Goal: Check status

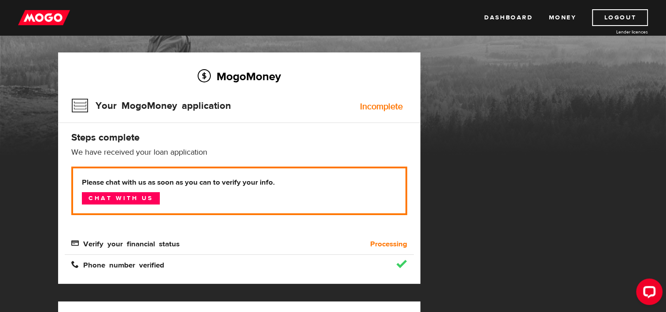
scroll to position [44, 0]
drag, startPoint x: 195, startPoint y: 245, endPoint x: 204, endPoint y: 244, distance: 8.8
click at [198, 245] on div "Verify your financial status" at bounding box center [196, 244] width 262 height 11
click at [355, 243] on div "Processing" at bounding box center [370, 244] width 87 height 11
click at [383, 243] on b "Processing" at bounding box center [388, 244] width 37 height 11
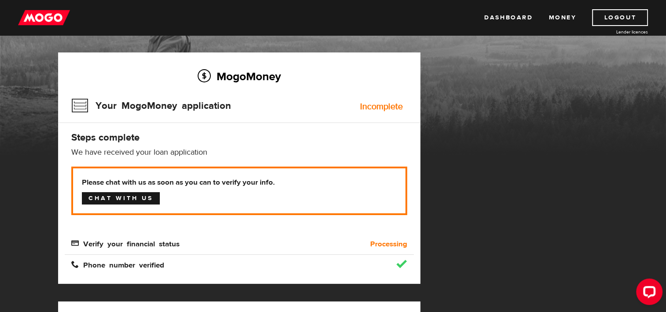
click at [136, 197] on link "Chat with us" at bounding box center [121, 198] width 78 height 12
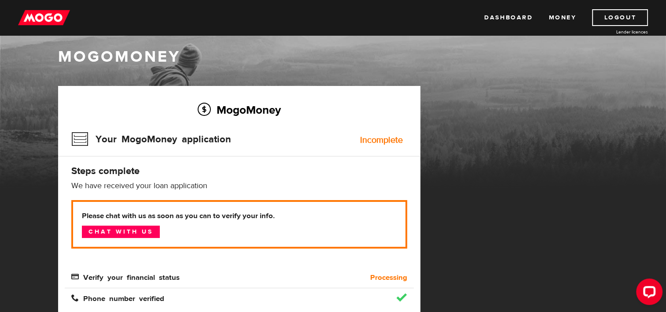
scroll to position [0, 0]
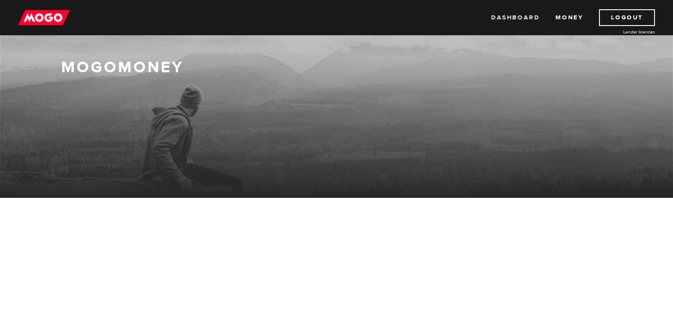
click at [525, 17] on link "Dashboard" at bounding box center [515, 17] width 48 height 17
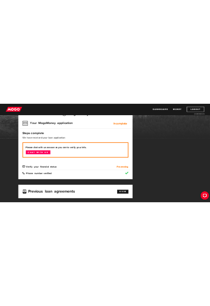
scroll to position [88, 0]
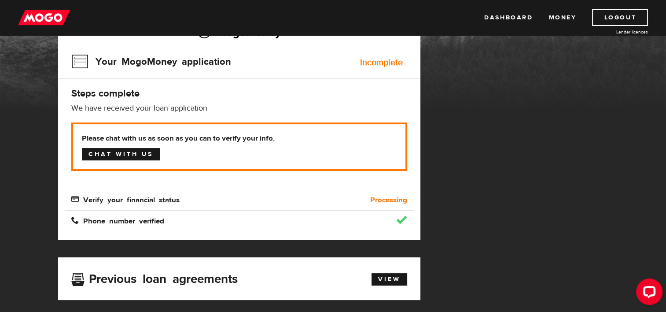
click at [135, 155] on link "Chat with us" at bounding box center [121, 154] width 78 height 12
